Goal: Task Accomplishment & Management: Use online tool/utility

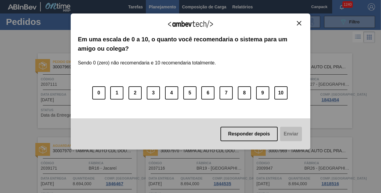
scroll to position [113, 0]
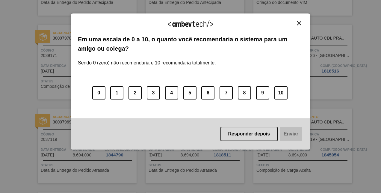
click at [302, 22] on button "Close" at bounding box center [299, 23] width 8 height 5
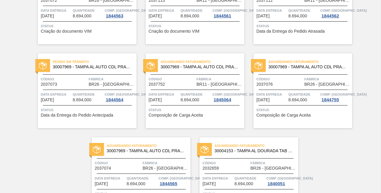
scroll to position [460, 0]
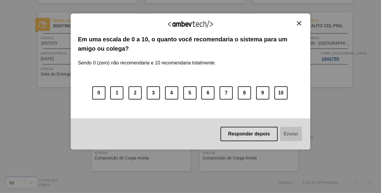
click at [299, 24] on img "Close" at bounding box center [299, 23] width 4 height 4
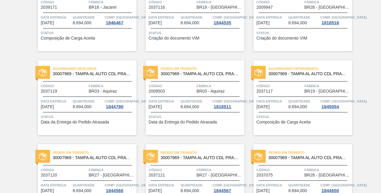
scroll to position [11, 0]
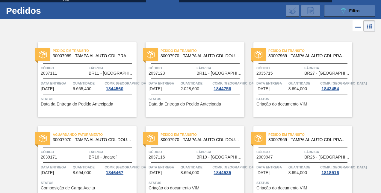
click at [344, 10] on icon "089F7B8B-B2A5-4AFE-B5C0-19BA573D28AC" at bounding box center [343, 10] width 7 height 7
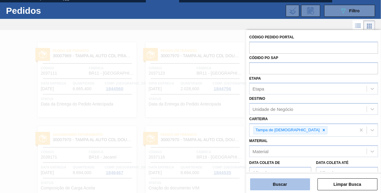
drag, startPoint x: 280, startPoint y: 189, endPoint x: 273, endPoint y: 182, distance: 9.1
click at [280, 189] on button "Buscar" at bounding box center [280, 184] width 60 height 12
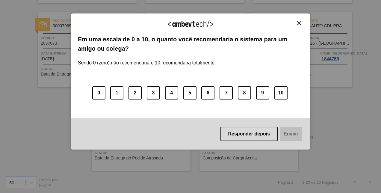
scroll to position [113, 0]
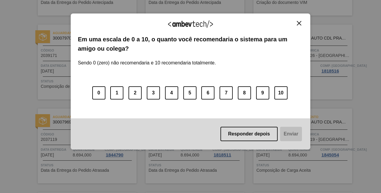
click at [297, 22] on img "Close" at bounding box center [299, 23] width 4 height 4
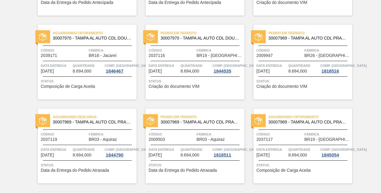
scroll to position [0, 0]
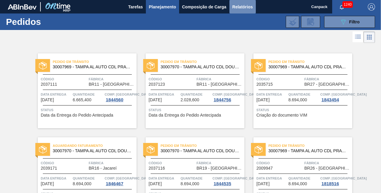
click at [233, 4] on span "Relatórios" at bounding box center [242, 6] width 20 height 7
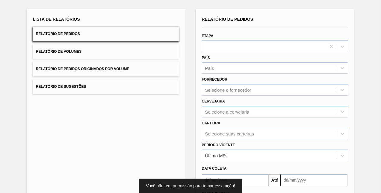
scroll to position [84, 0]
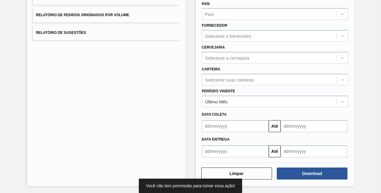
click at [230, 129] on input "text" at bounding box center [235, 126] width 67 height 12
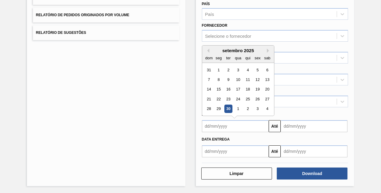
click at [228, 108] on div "30" at bounding box center [228, 109] width 8 height 8
type input "30/09/2025"
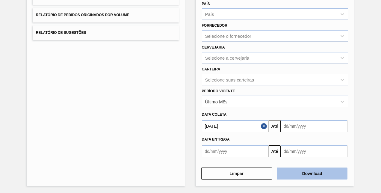
click at [295, 172] on button "Download" at bounding box center [312, 173] width 71 height 12
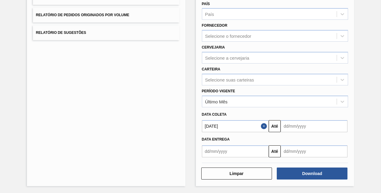
scroll to position [0, 0]
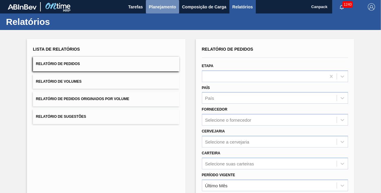
click at [171, 4] on span "Planejamento" at bounding box center [162, 6] width 27 height 7
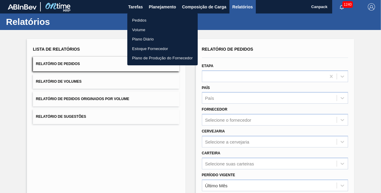
click at [149, 19] on li "Pedidos" at bounding box center [162, 21] width 70 height 10
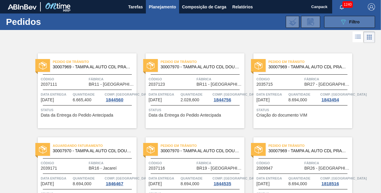
click at [337, 19] on button "089F7B8B-B2A5-4AFE-B5C0-19BA573D28AC Filtro" at bounding box center [349, 22] width 51 height 12
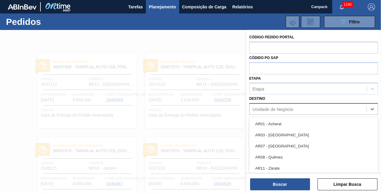
click at [271, 110] on div "Unidade de Negócio" at bounding box center [273, 109] width 41 height 5
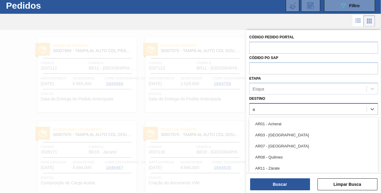
type input "aq"
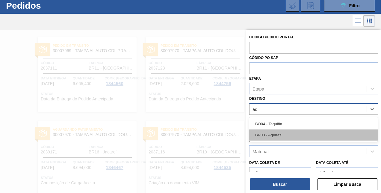
click at [272, 132] on div "BR03 - Aquiraz" at bounding box center [313, 134] width 129 height 11
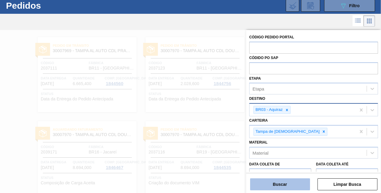
click at [282, 182] on button "Buscar" at bounding box center [280, 184] width 60 height 12
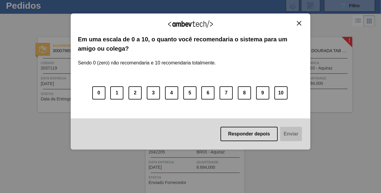
click at [300, 26] on div "Agradecemos seu feedback!" at bounding box center [190, 28] width 225 height 14
click at [300, 23] on img "Close" at bounding box center [299, 23] width 4 height 4
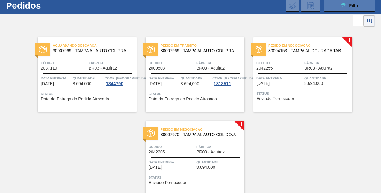
click at [347, 7] on div "089F7B8B-B2A5-4AFE-B5C0-19BA573D28AC Filtro" at bounding box center [350, 5] width 20 height 7
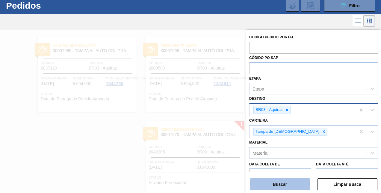
click at [287, 188] on button "Buscar" at bounding box center [280, 184] width 60 height 12
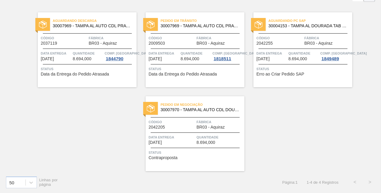
scroll to position [0, 0]
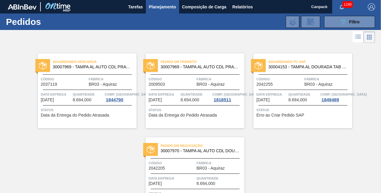
drag, startPoint x: 362, startPoint y: 22, endPoint x: 345, endPoint y: 29, distance: 18.4
click at [362, 22] on button "089F7B8B-B2A5-4AFE-B5C0-19BA573D28AC Filtro" at bounding box center [349, 22] width 51 height 12
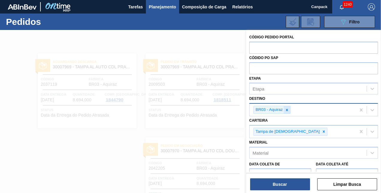
click at [286, 108] on icon at bounding box center [287, 110] width 4 height 4
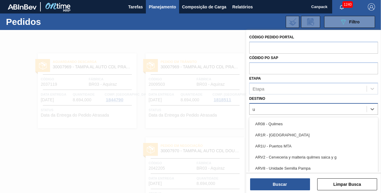
scroll to position [16, 0]
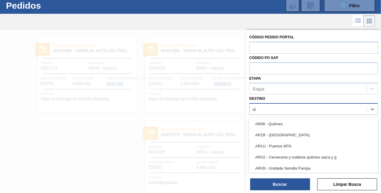
type input "ube"
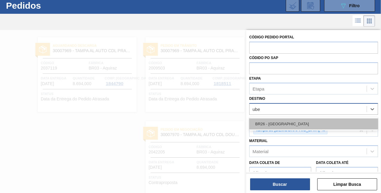
click at [293, 123] on div "BR26 - Uberlândia" at bounding box center [313, 123] width 129 height 11
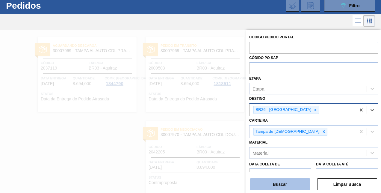
click at [272, 183] on button "Buscar" at bounding box center [280, 184] width 60 height 12
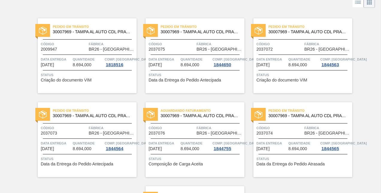
scroll to position [0, 0]
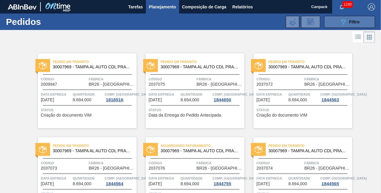
click at [347, 22] on div "089F7B8B-B2A5-4AFE-B5C0-19BA573D28AC Filtro" at bounding box center [350, 21] width 20 height 7
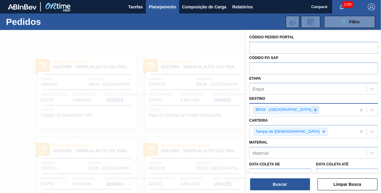
click at [313, 110] on icon at bounding box center [315, 110] width 4 height 4
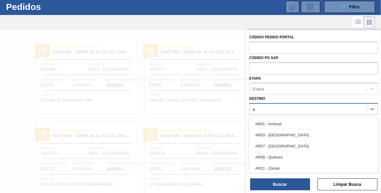
scroll to position [16, 0]
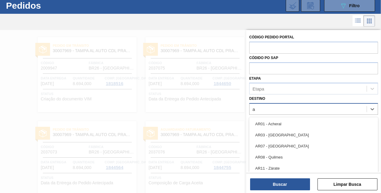
type input "aq"
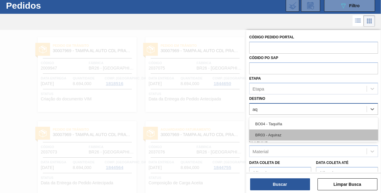
click at [278, 133] on div "BR03 - Aquiraz" at bounding box center [313, 134] width 129 height 11
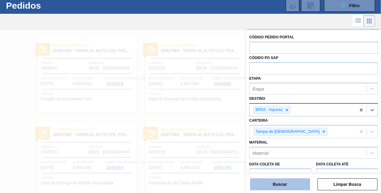
click at [282, 180] on button "Buscar" at bounding box center [280, 184] width 60 height 12
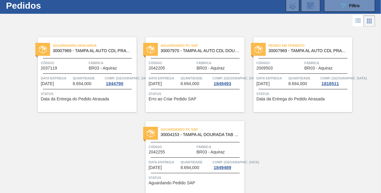
scroll to position [41, 0]
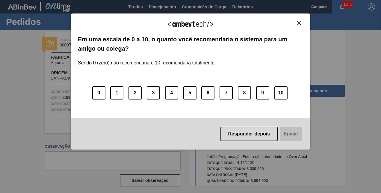
click at [297, 21] on img "Close" at bounding box center [299, 23] width 4 height 4
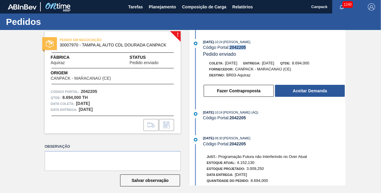
drag, startPoint x: 231, startPoint y: 49, endPoint x: 247, endPoint y: 49, distance: 15.9
click at [247, 49] on div "Código Portal: 2042205" at bounding box center [274, 47] width 142 height 5
copy strong "2042205"
click at [253, 95] on button "Fazer Contraproposta" at bounding box center [239, 91] width 70 height 12
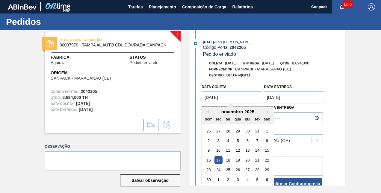
drag, startPoint x: 230, startPoint y: 99, endPoint x: 193, endPoint y: 106, distance: 37.8
click at [193, 106] on div "Data coleta 17/11/2025 Previous Month Next Month novembro 2025 dom seg ter qua …" at bounding box center [268, 135] width 154 height 109
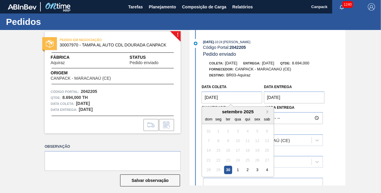
type coleta "[DATE]"
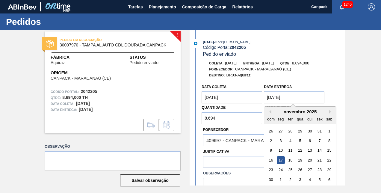
click at [306, 96] on entrega "[DATE]" at bounding box center [294, 97] width 61 height 12
drag, startPoint x: 306, startPoint y: 96, endPoint x: 253, endPoint y: 98, distance: 52.2
click at [253, 98] on div "Data coleta 30/09/2025 Data entrega 17/11/2025 Previous Month Next Month novemb…" at bounding box center [263, 102] width 125 height 43
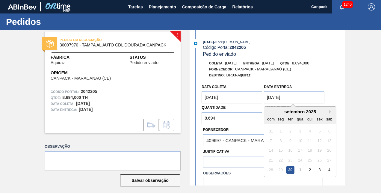
type entrega "[DATE]"
click at [289, 168] on div "30" at bounding box center [290, 170] width 8 height 8
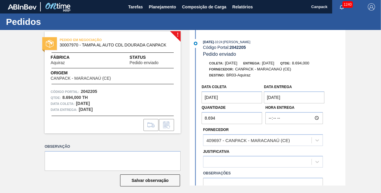
scroll to position [60, 0]
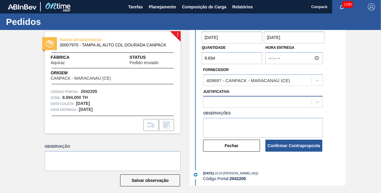
click at [239, 105] on div "Data coleta 30/09/2025 Data entrega 30/09/2025 Quantidade 8.694 Hora Entrega Fo…" at bounding box center [268, 86] width 154 height 131
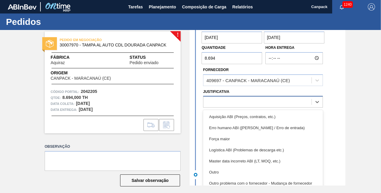
scroll to position [5, 0]
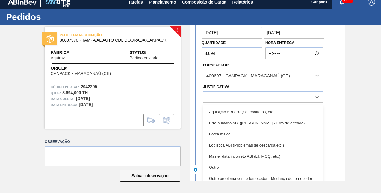
drag, startPoint x: 220, startPoint y: 164, endPoint x: 222, endPoint y: 158, distance: 6.7
click at [220, 164] on div "Outro" at bounding box center [263, 167] width 120 height 11
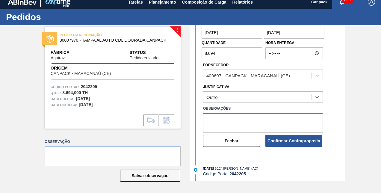
click at [233, 118] on textarea at bounding box center [263, 123] width 120 height 20
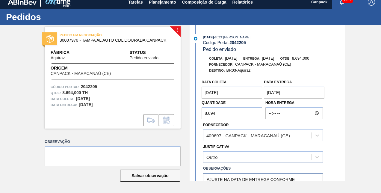
scroll to position [60, 0]
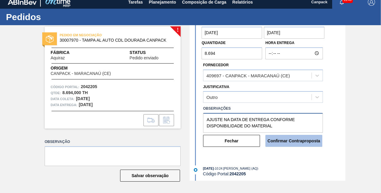
type textarea "AJUSTE NA DATA DE ENTREGA CONFORME DISPONIBILIDADE DO MATERIAL"
click at [290, 137] on button "Confirmar Contraproposta" at bounding box center [293, 141] width 57 height 12
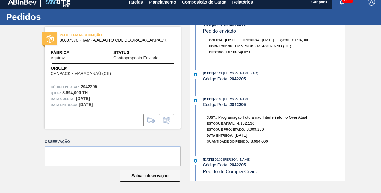
scroll to position [0, 0]
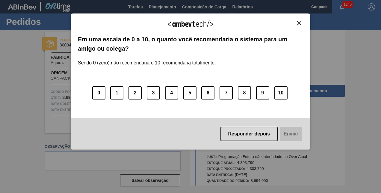
click at [299, 24] on img "Close" at bounding box center [299, 23] width 4 height 4
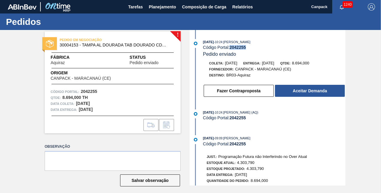
drag, startPoint x: 231, startPoint y: 47, endPoint x: 247, endPoint y: 47, distance: 15.6
click at [247, 47] on div "Código Portal: 2042255" at bounding box center [274, 47] width 142 height 5
copy strong "2042255"
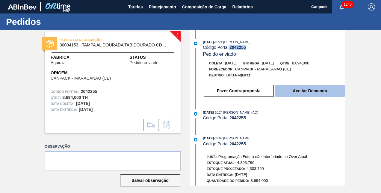
click at [294, 92] on button "Aceitar Demanda" at bounding box center [310, 91] width 70 height 12
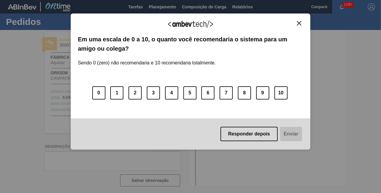
click at [300, 22] on img "Close" at bounding box center [299, 23] width 4 height 4
